Goal: Information Seeking & Learning: Find specific fact

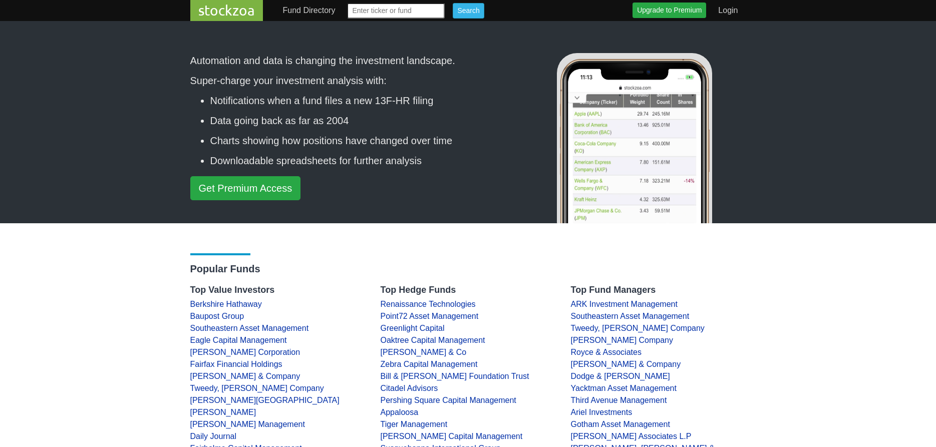
click at [378, 11] on input "text" at bounding box center [396, 11] width 98 height 16
type input "alec"
click at [453, 3] on input "Search" at bounding box center [468, 11] width 31 height 16
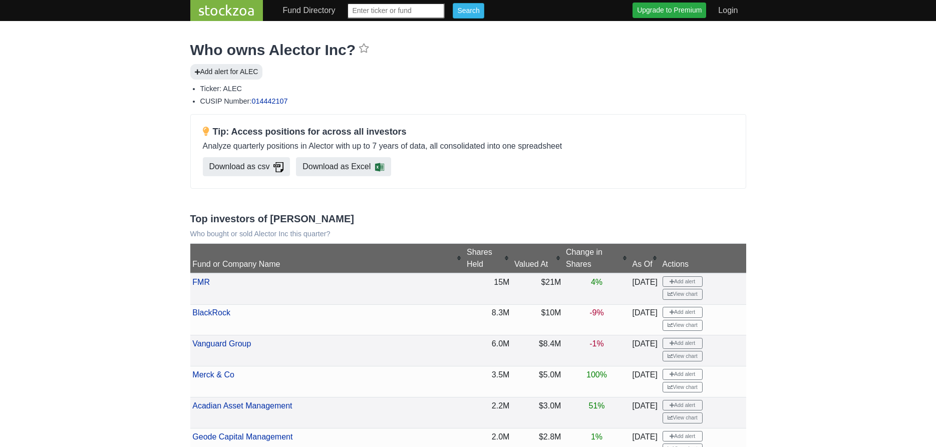
click at [434, 10] on input "text" at bounding box center [396, 11] width 98 height 16
type input "vstm"
click at [453, 3] on input "Search" at bounding box center [468, 11] width 31 height 16
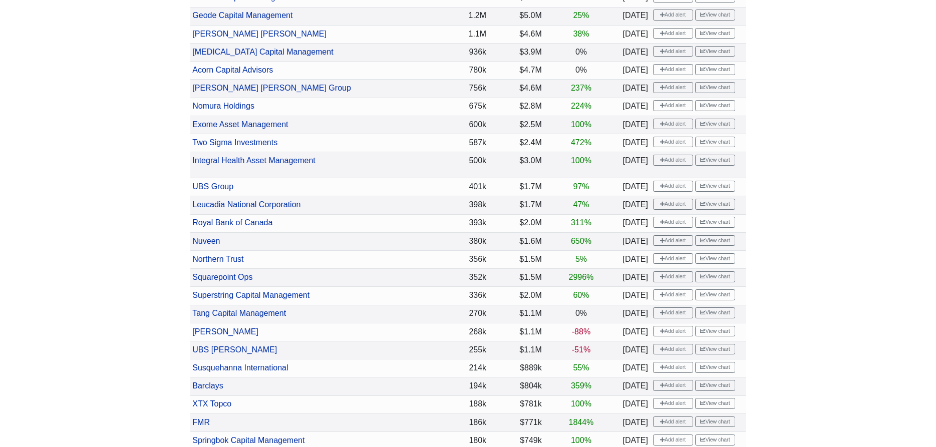
scroll to position [511, 0]
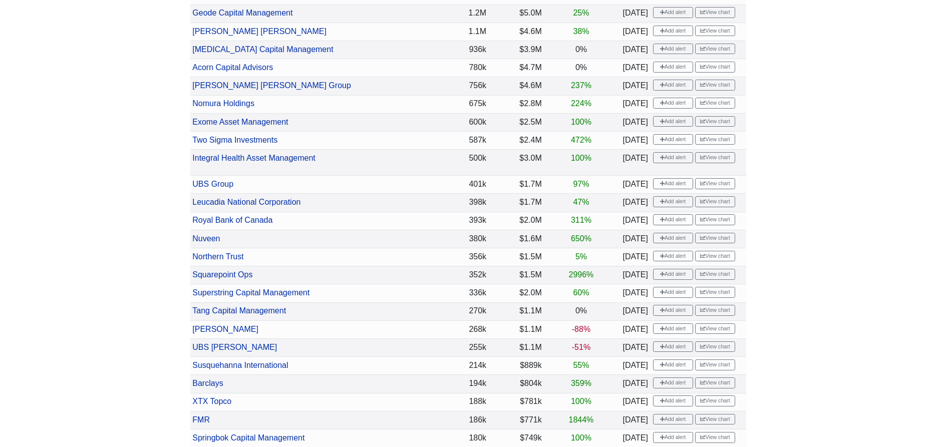
click at [208, 415] on td "FMR" at bounding box center [313, 420] width 246 height 18
click at [202, 421] on link "FMR" at bounding box center [201, 420] width 18 height 9
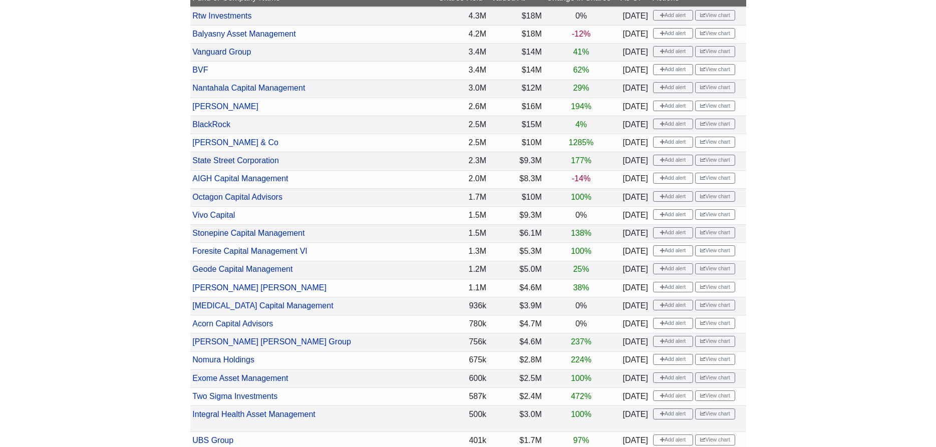
scroll to position [153, 0]
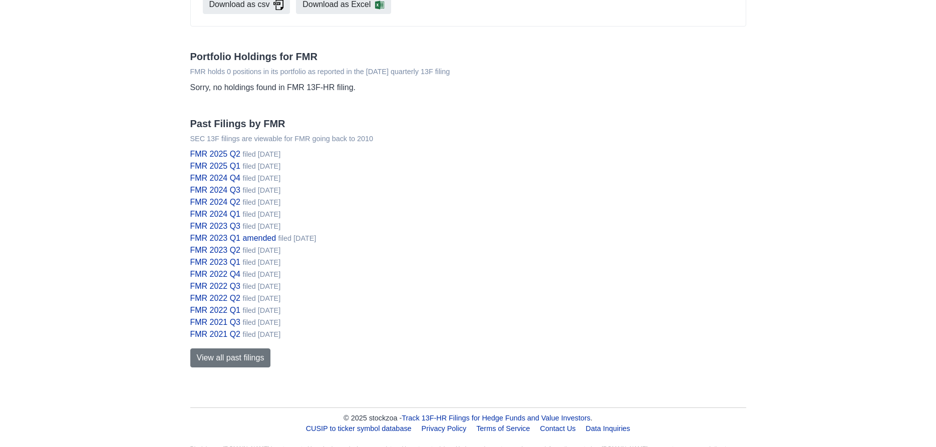
scroll to position [255, 0]
